Goal: Communication & Community: Answer question/provide support

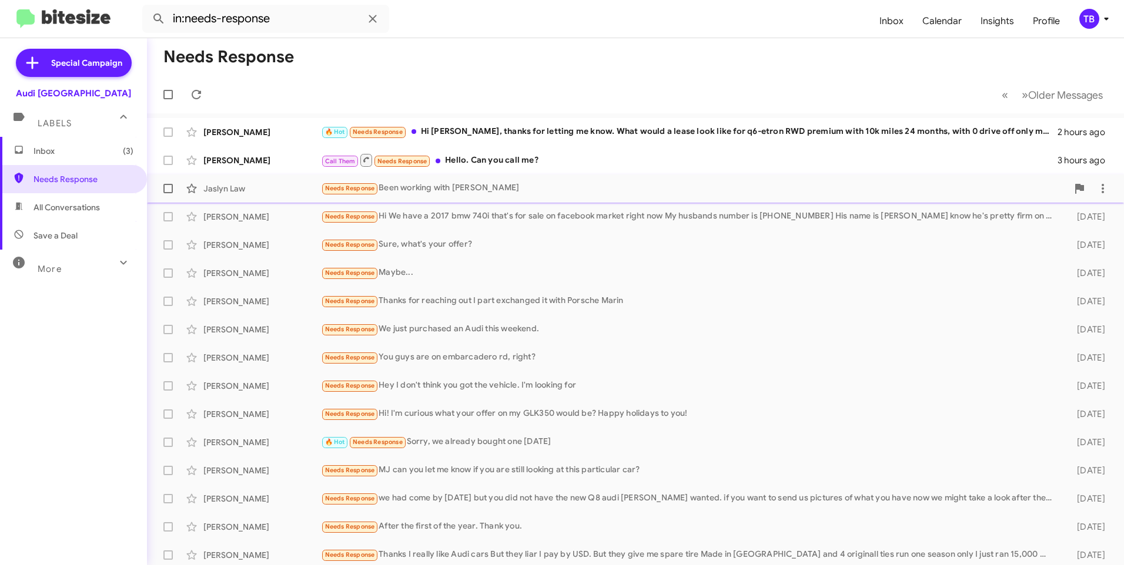
click at [499, 189] on div "Needs Response Been working with Thomas" at bounding box center [694, 189] width 746 height 14
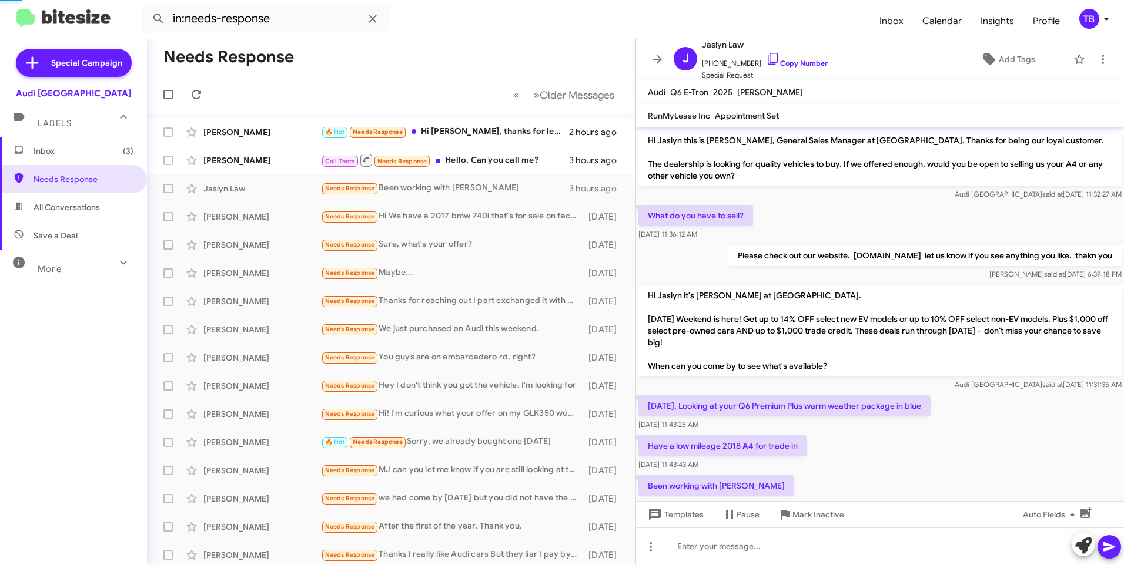
scroll to position [32, 0]
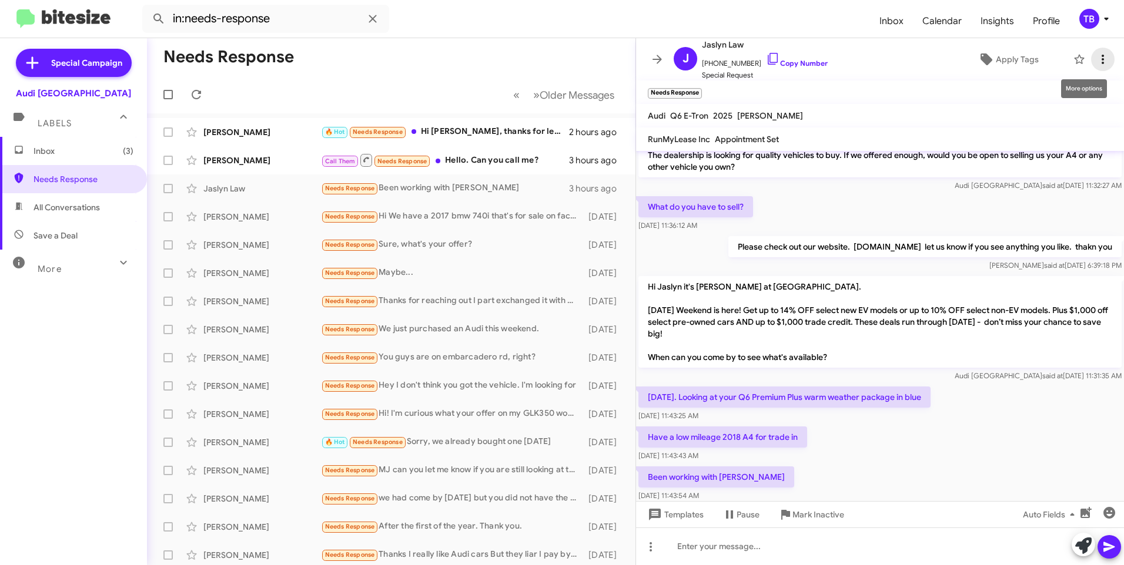
click at [1096, 61] on icon at bounding box center [1103, 59] width 14 height 14
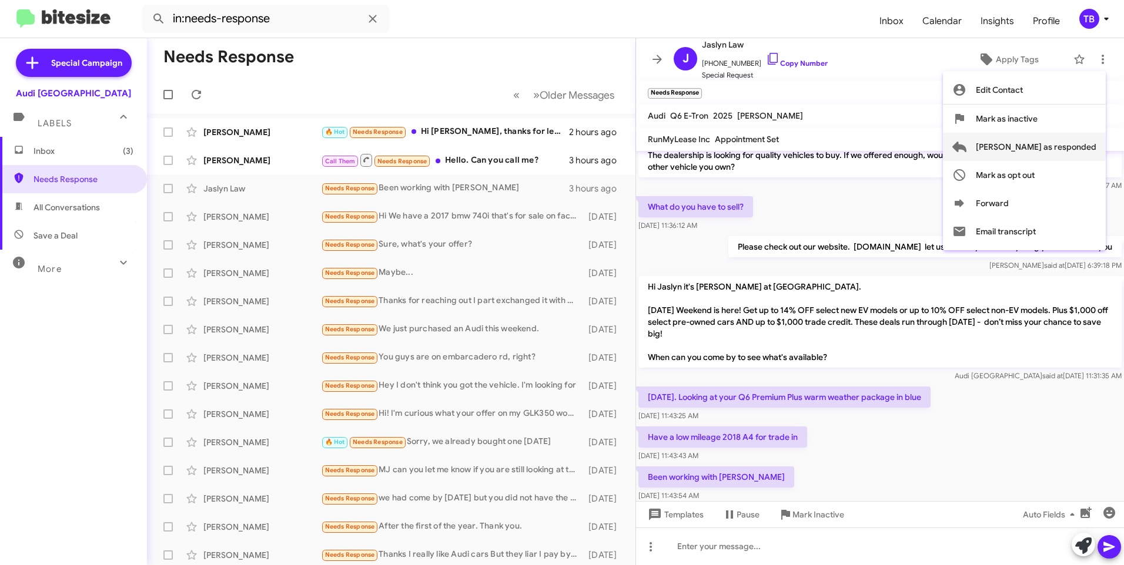
click at [1046, 148] on span "Mark as responded" at bounding box center [1036, 147] width 120 height 28
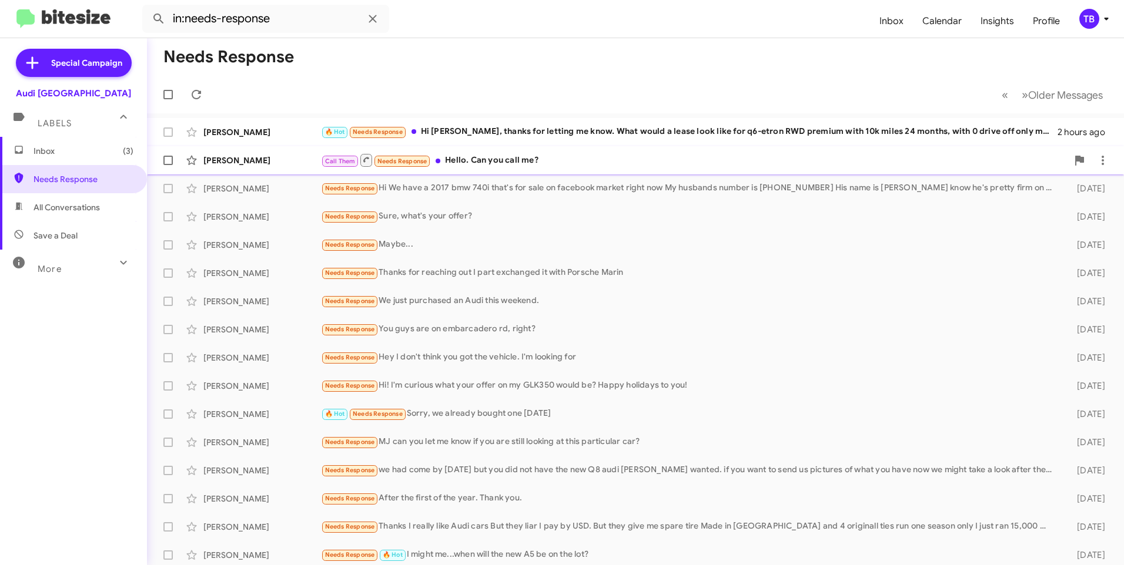
click at [527, 166] on div "Call Them Needs Response Hello. Can you call me?" at bounding box center [694, 160] width 746 height 15
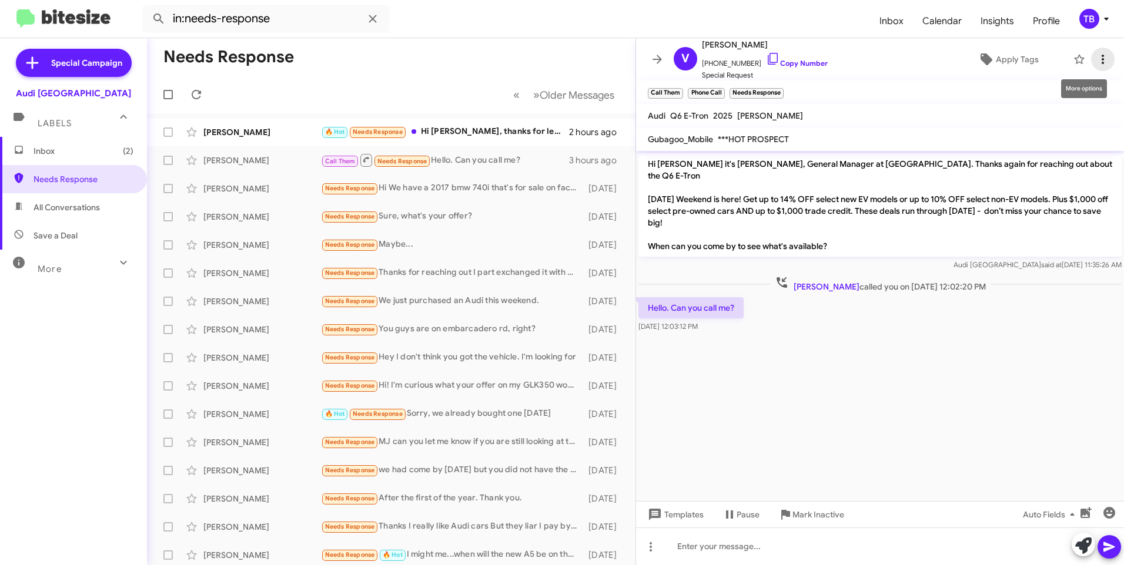
click at [1096, 56] on icon at bounding box center [1103, 59] width 14 height 14
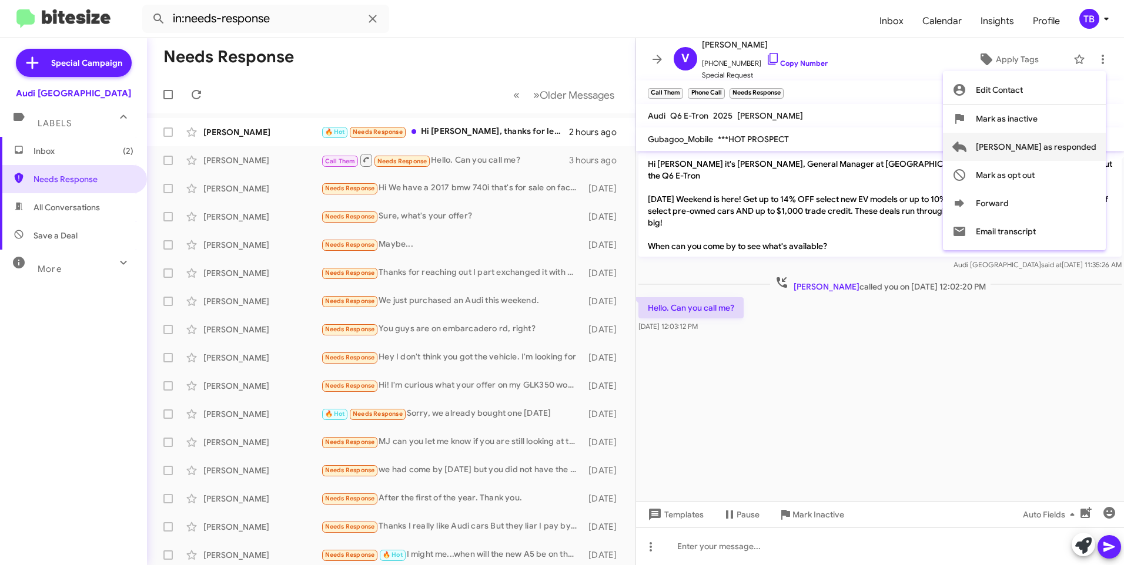
click at [1034, 148] on span "Mark as responded" at bounding box center [1036, 147] width 120 height 28
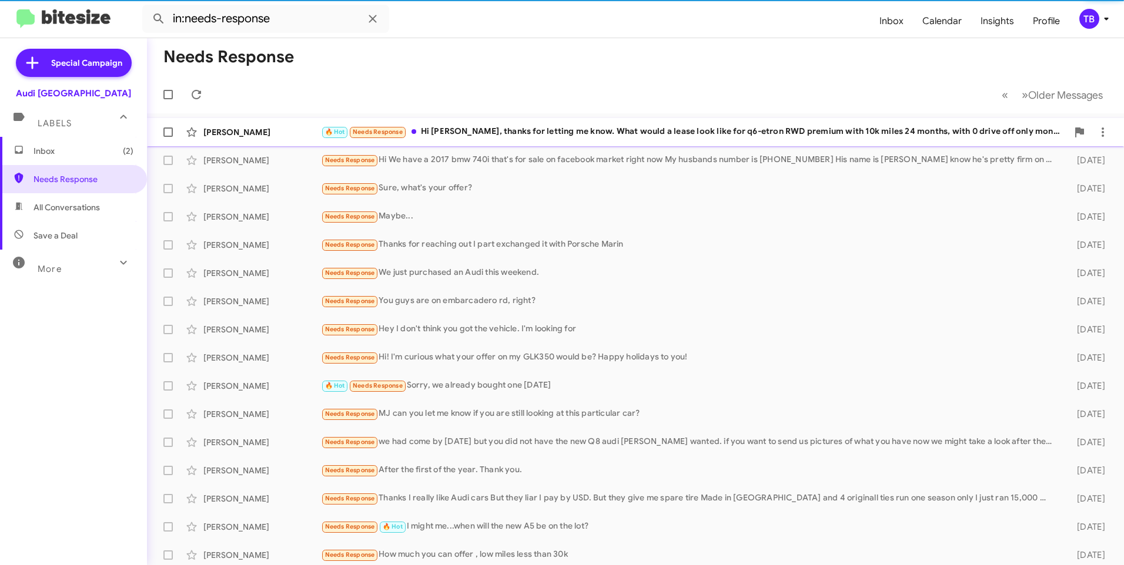
click at [503, 136] on div "🔥 Hot Needs Response Hi MJ, thanks for letting me know. What would a lease look…" at bounding box center [694, 132] width 746 height 14
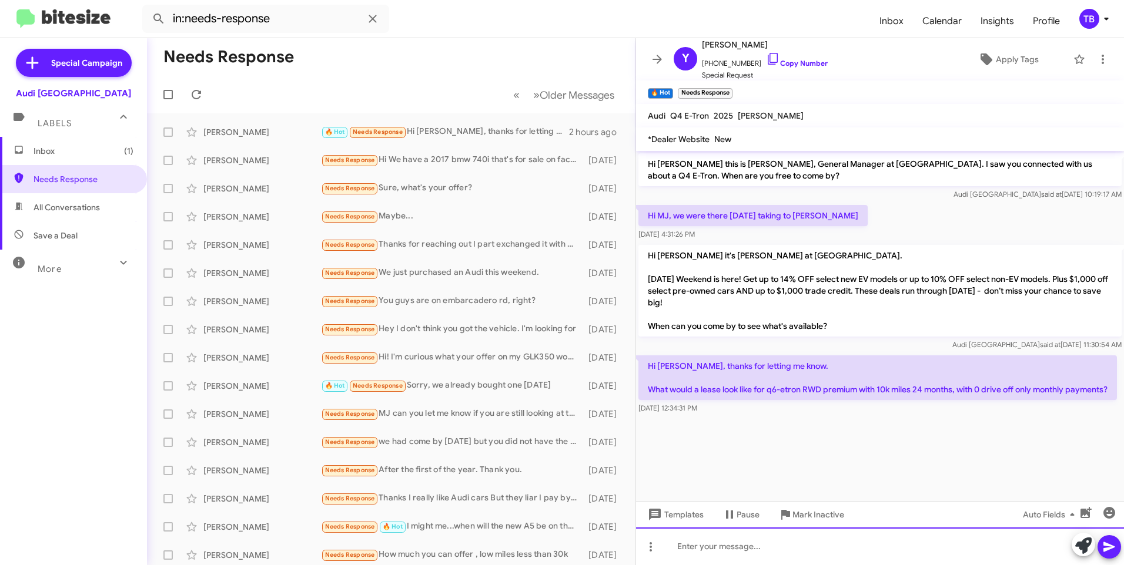
click at [763, 561] on div at bounding box center [880, 547] width 488 height 38
click at [1097, 61] on icon at bounding box center [1103, 59] width 14 height 14
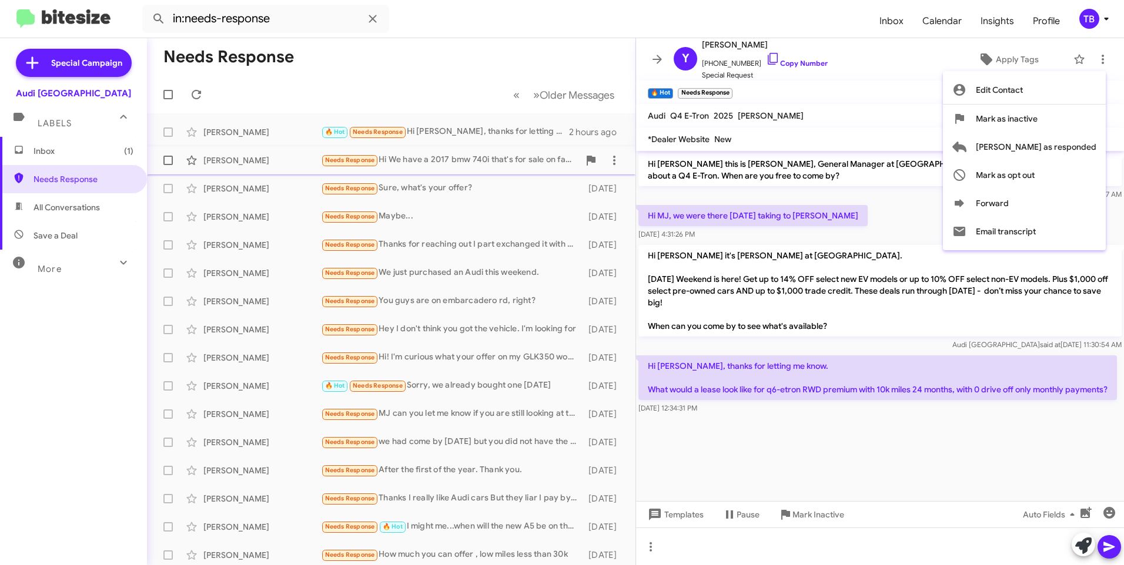
drag, startPoint x: 1048, startPoint y: 150, endPoint x: 909, endPoint y: 149, distance: 138.7
click at [1048, 150] on span "Mark as responded" at bounding box center [1036, 147] width 120 height 28
